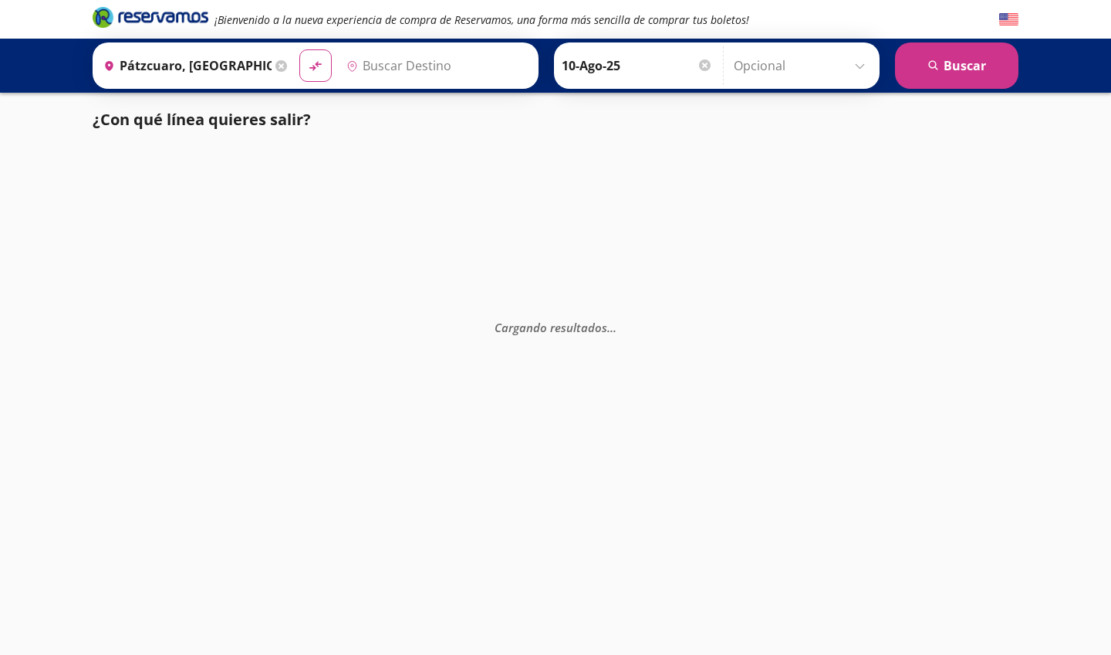
type input "[GEOGRAPHIC_DATA], [GEOGRAPHIC_DATA]"
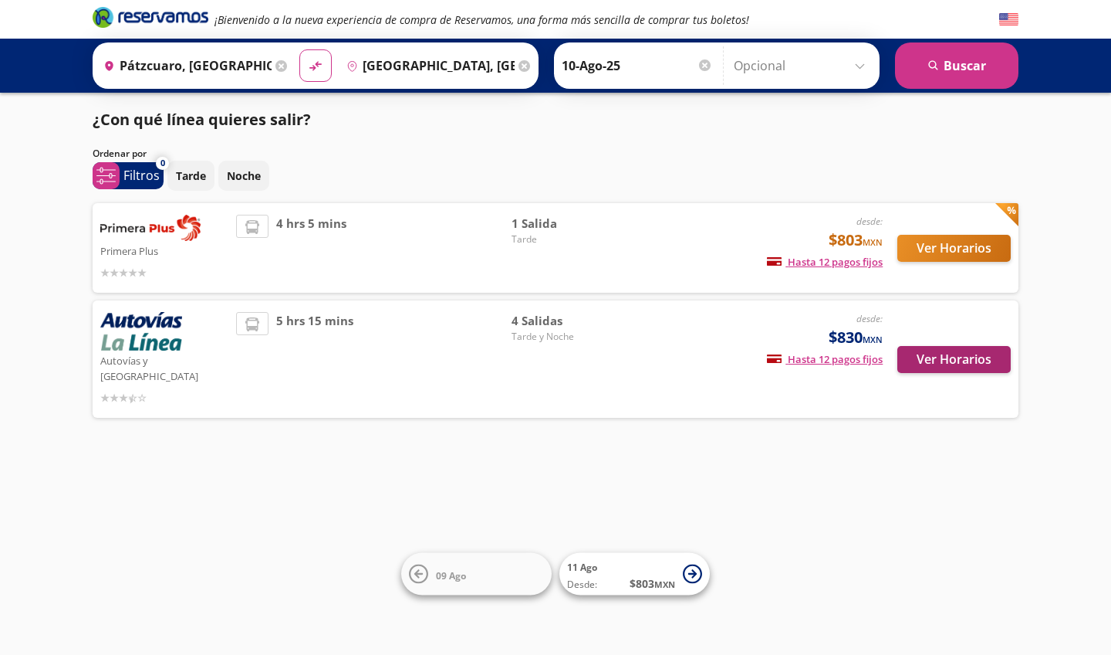
click at [934, 352] on button "Ver Horarios" at bounding box center [954, 359] width 113 height 27
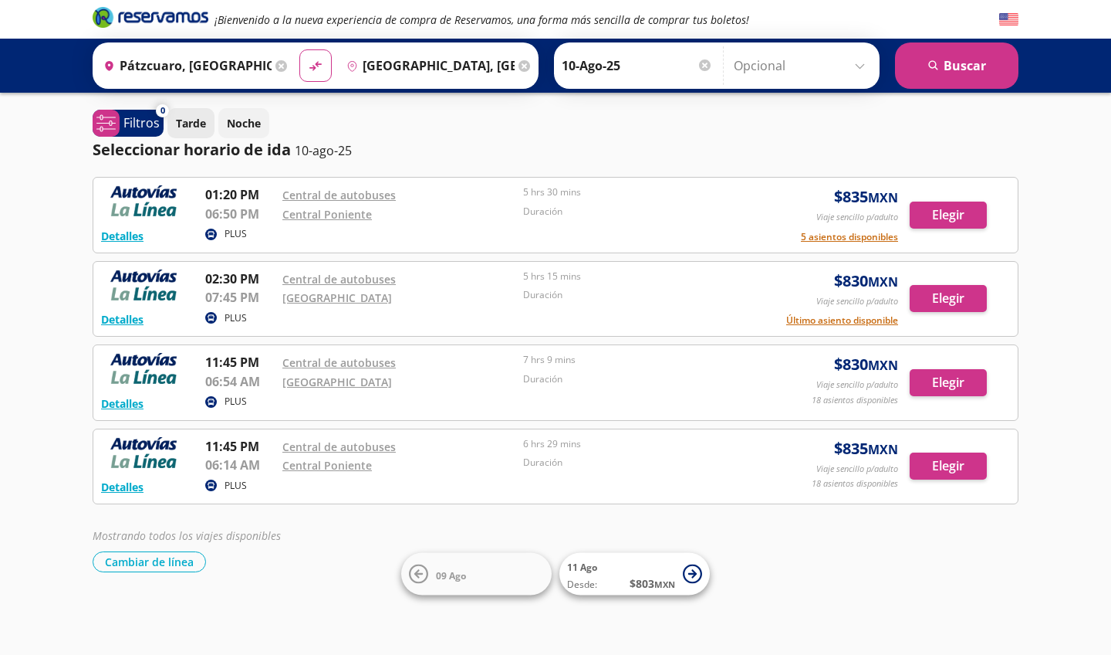
click at [194, 123] on p "Tarde" at bounding box center [191, 123] width 30 height 16
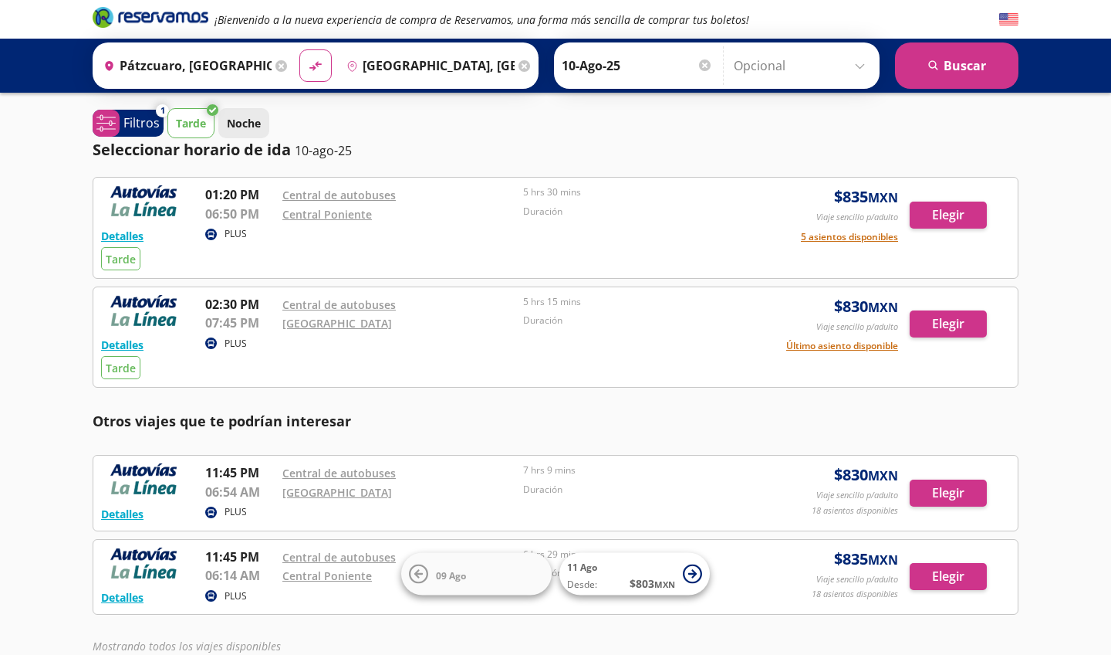
click at [238, 124] on p "Noche" at bounding box center [244, 123] width 34 height 16
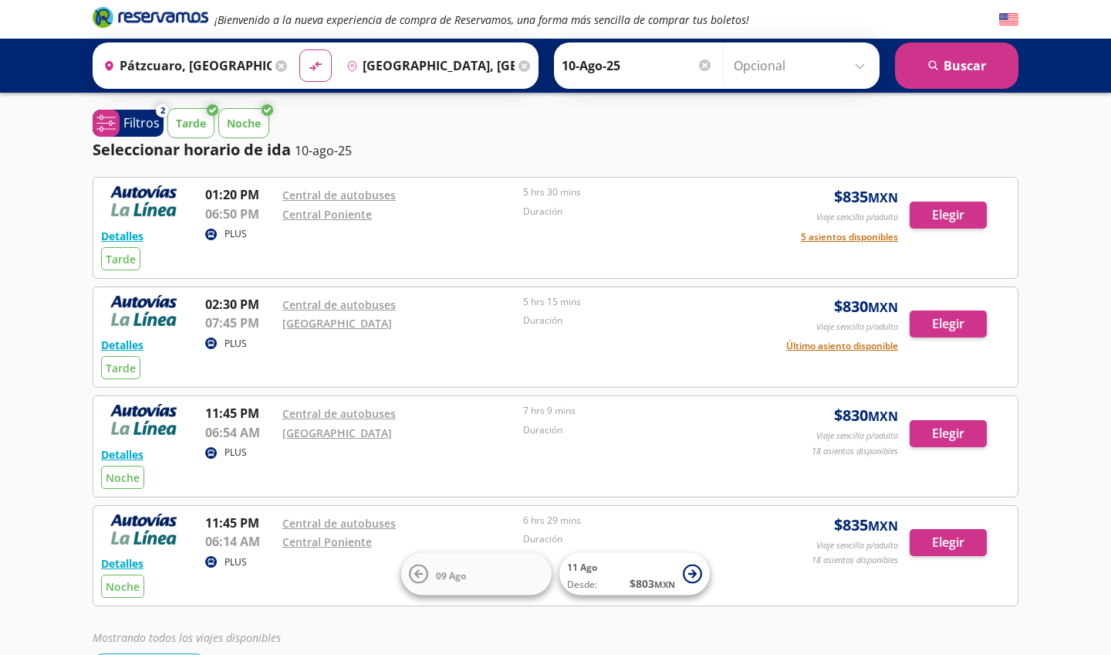
click at [203, 118] on p "Tarde" at bounding box center [191, 123] width 30 height 16
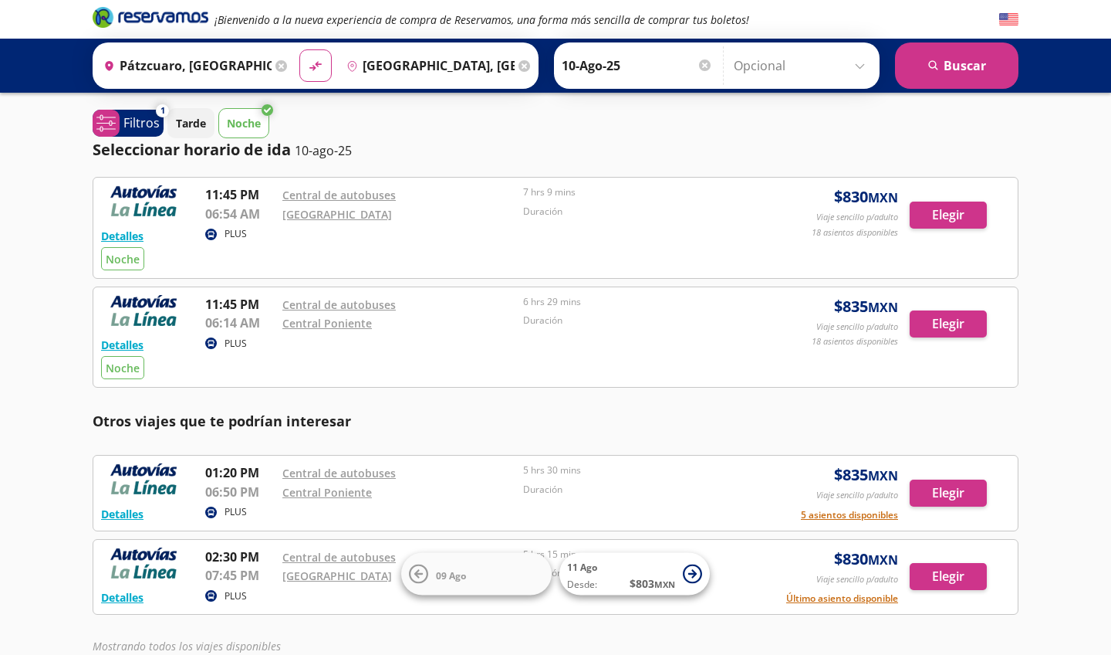
click at [253, 120] on p "Noche" at bounding box center [244, 123] width 34 height 16
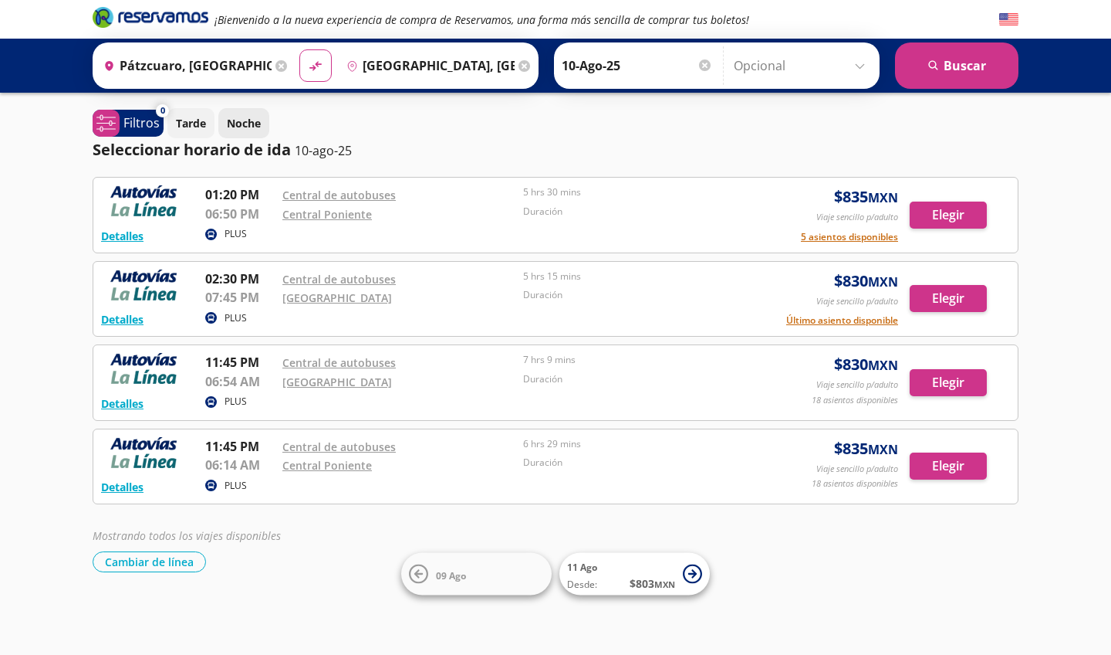
click at [253, 120] on p "Noche" at bounding box center [244, 123] width 34 height 16
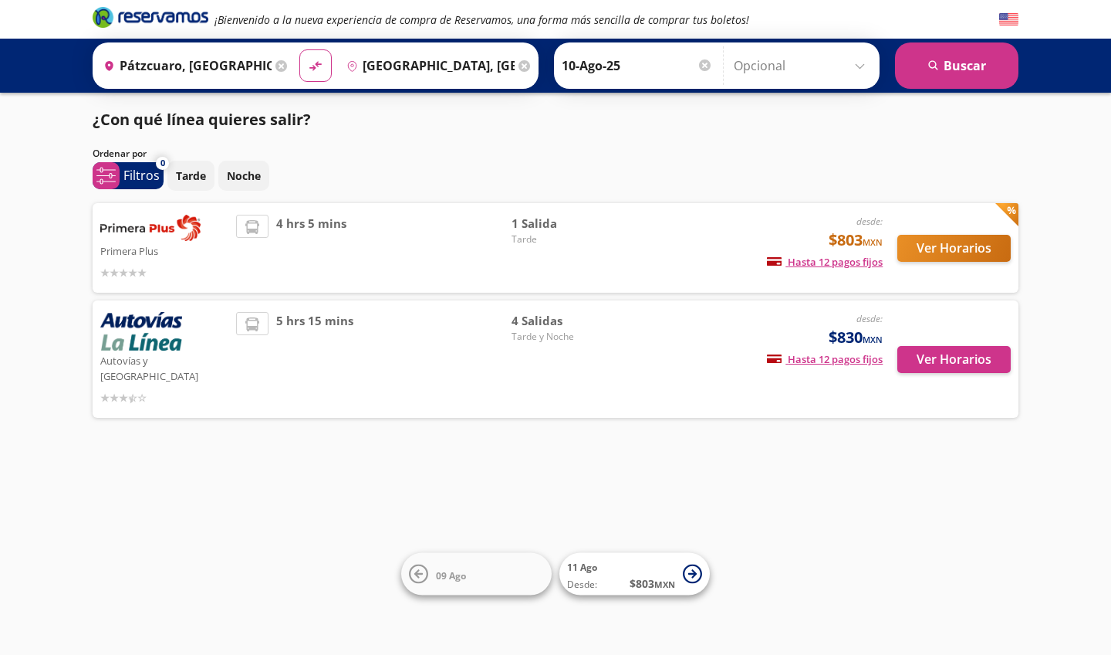
click at [926, 254] on button "Ver Horarios" at bounding box center [954, 248] width 113 height 27
